Goal: Task Accomplishment & Management: Manage account settings

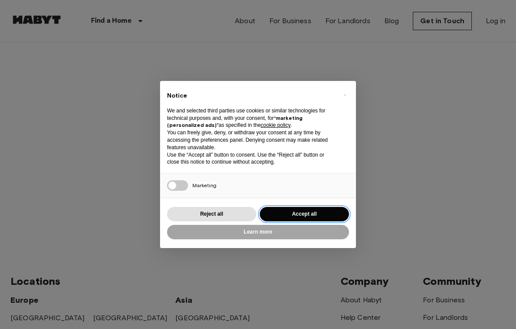
click at [321, 211] on button "Accept all" at bounding box center [304, 214] width 89 height 14
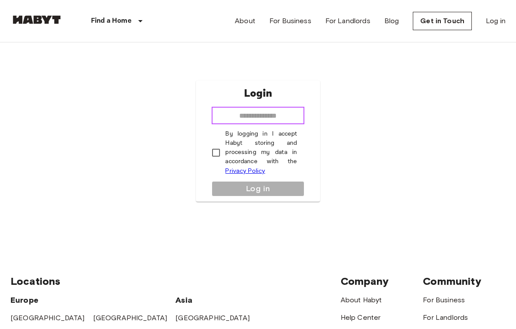
click at [291, 114] on input "email" at bounding box center [258, 116] width 92 height 18
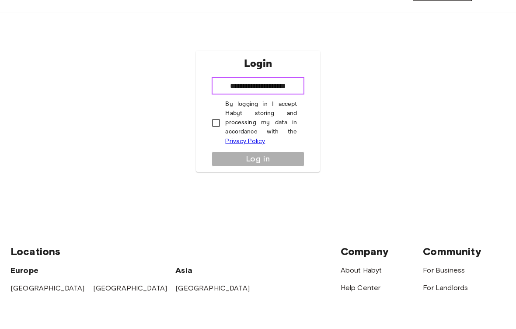
type input "**********"
click at [221, 130] on label "By logging in I accept Habyt storing and processing my data in accordance with …" at bounding box center [252, 153] width 90 height 46
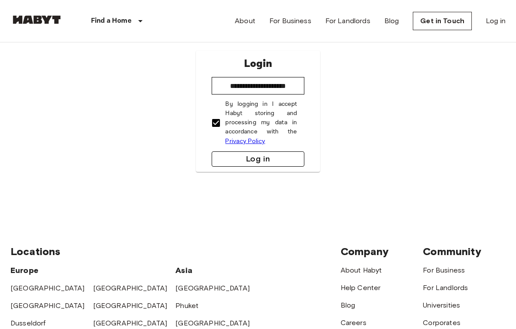
click at [256, 159] on button "Log in" at bounding box center [258, 158] width 92 height 15
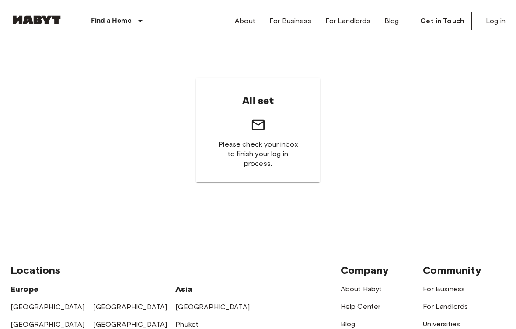
scroll to position [11, 0]
click at [244, 326] on div "Phuket" at bounding box center [231, 322] width 110 height 18
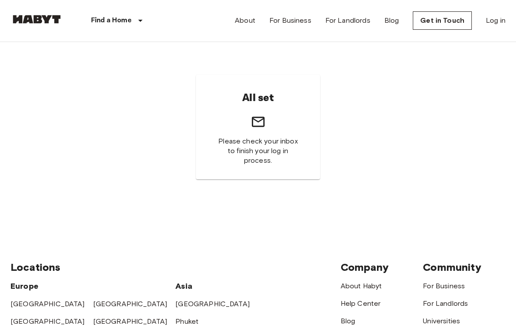
scroll to position [14, 0]
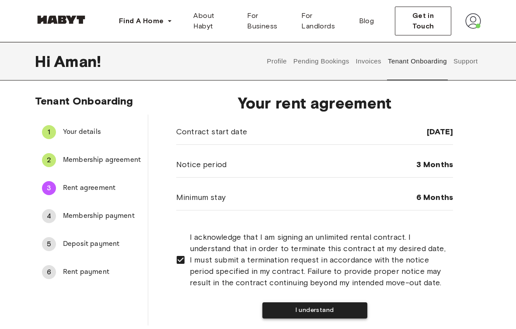
click at [328, 309] on button "I understand" at bounding box center [315, 310] width 105 height 16
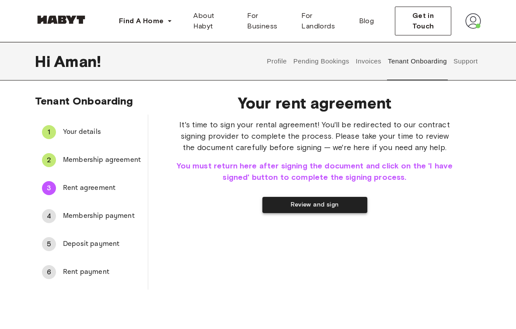
click at [346, 207] on button "Review and sign" at bounding box center [315, 205] width 105 height 16
